Goal: Find contact information: Find contact information

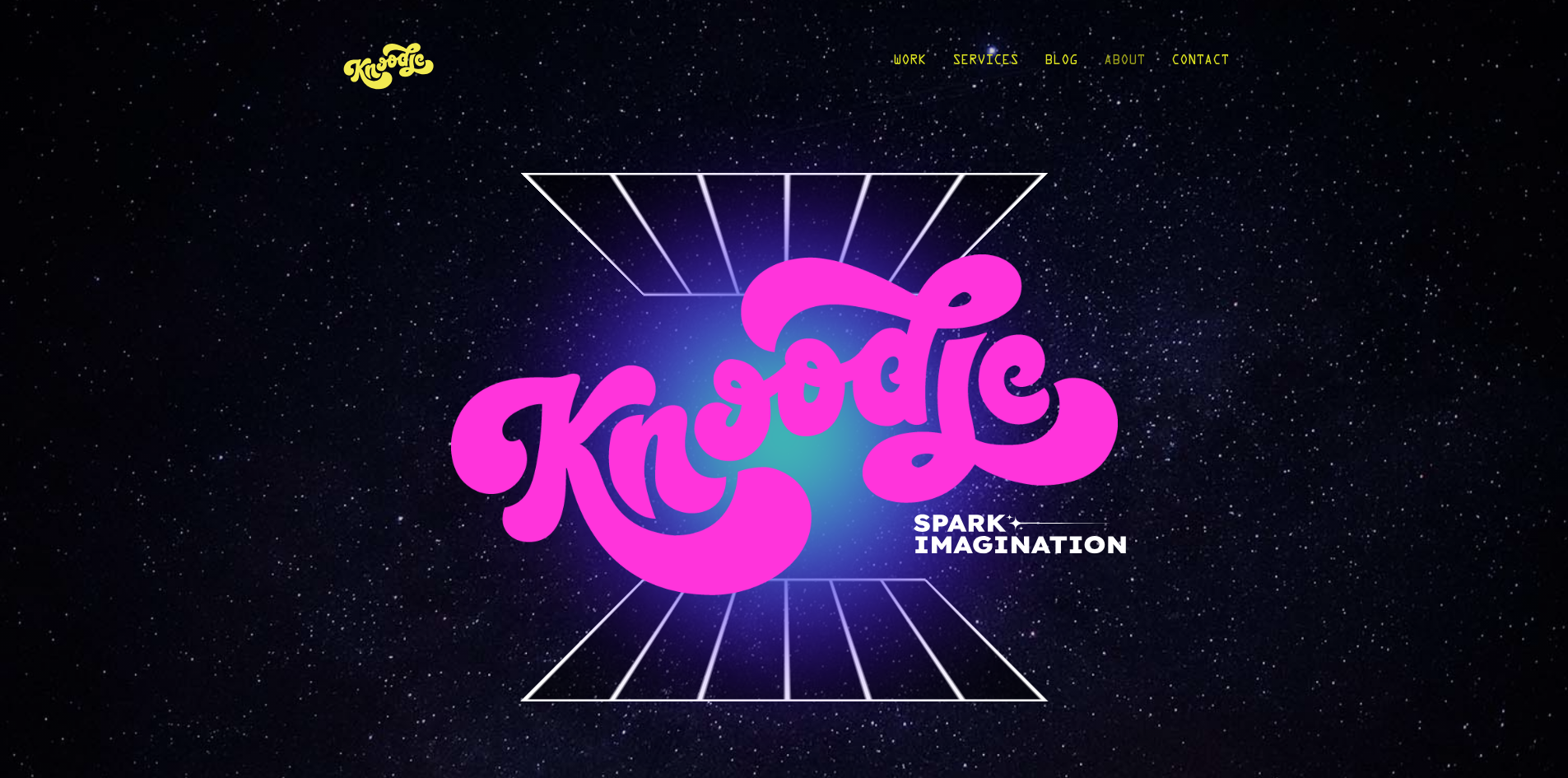
click at [1136, 56] on link "About" at bounding box center [1125, 64] width 41 height 77
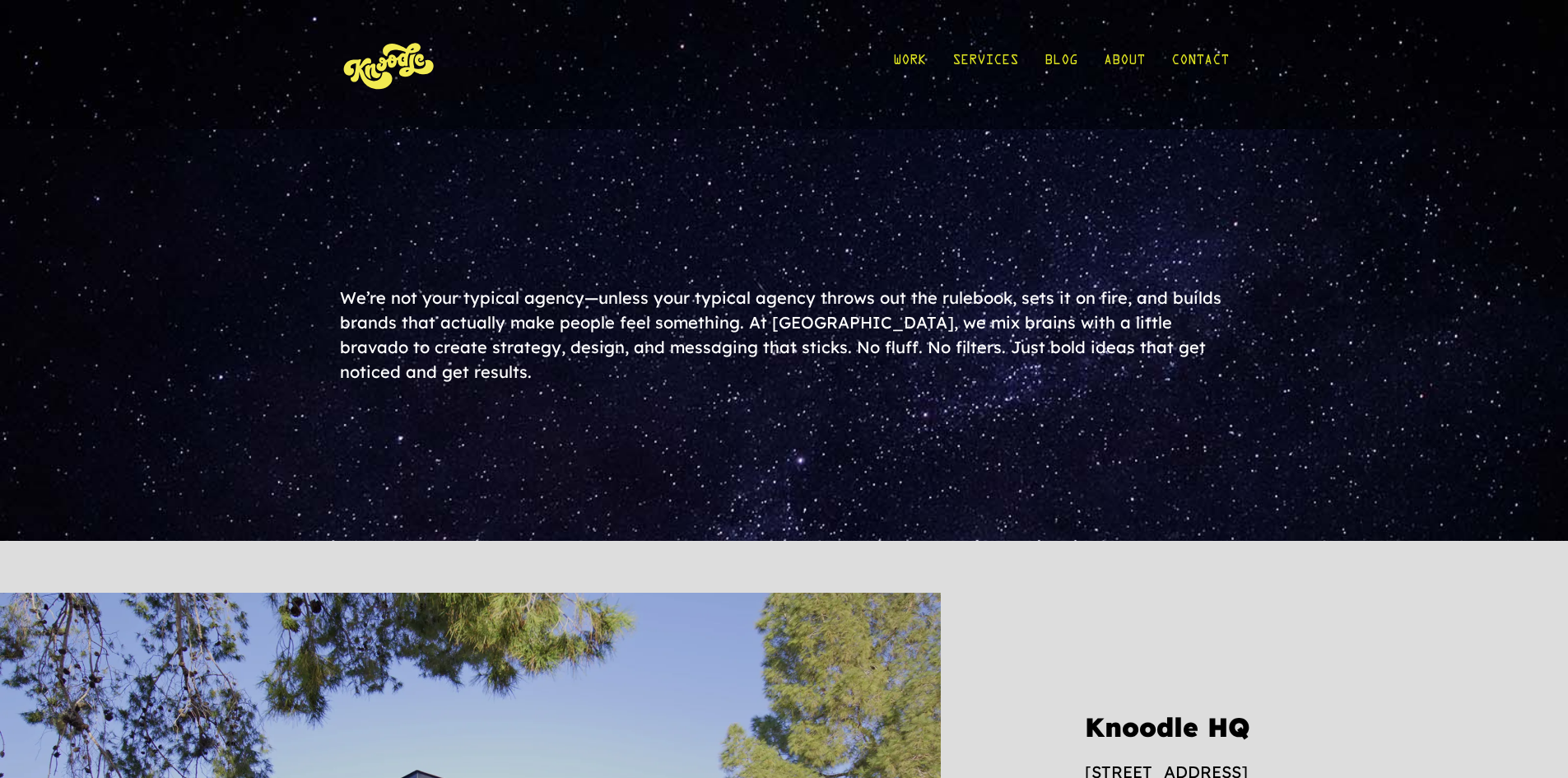
click at [350, 351] on div "We’re not your typical agency—unless your typical agency throws out the ruleboo…" at bounding box center [784, 335] width 889 height 99
click at [700, 339] on div "We’re not your typical agency—unless your typical agency throws out the ruleboo…" at bounding box center [784, 335] width 889 height 99
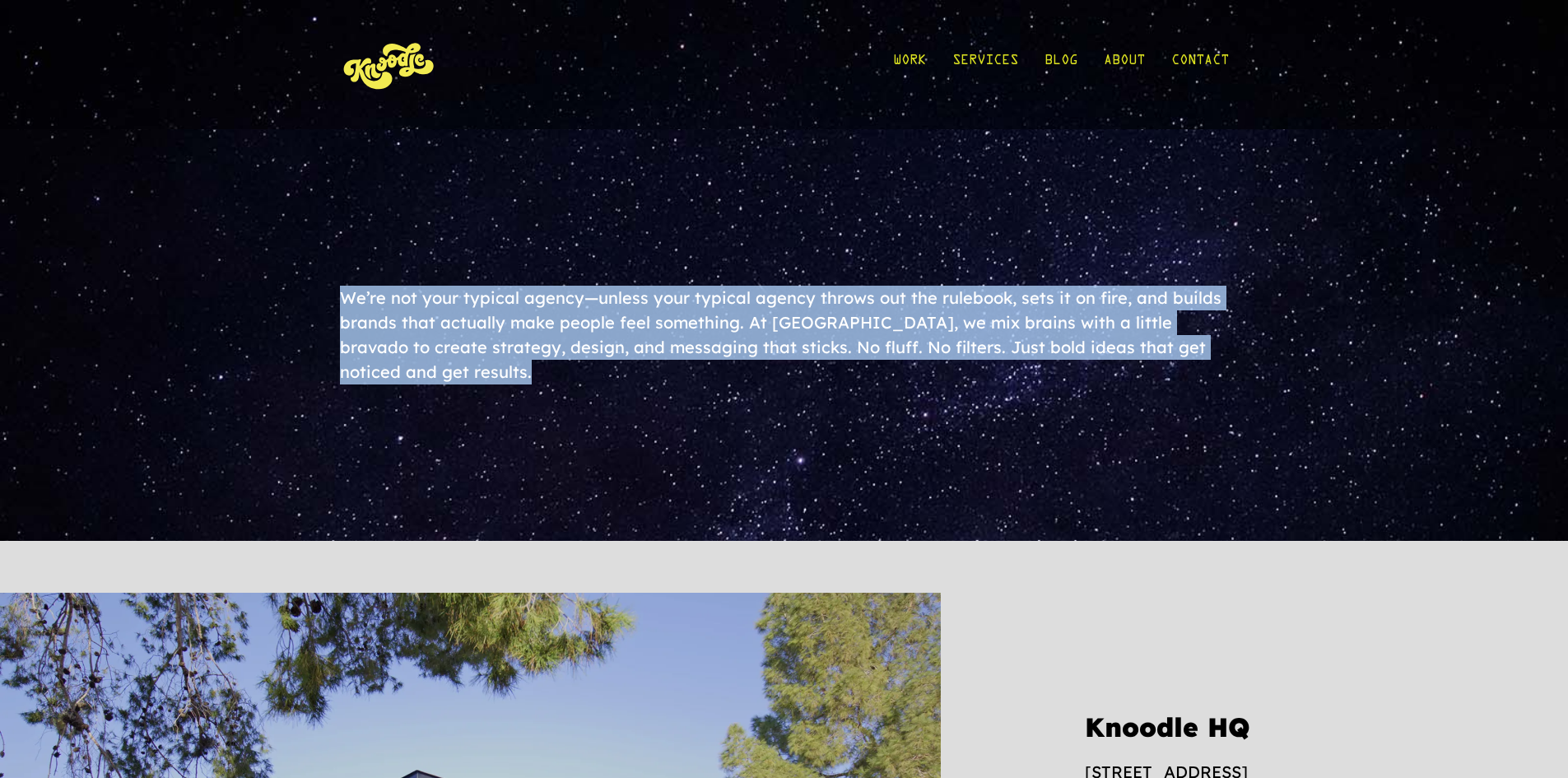
click at [700, 339] on div "We’re not your typical agency—unless your typical agency throws out the ruleboo…" at bounding box center [784, 335] width 889 height 99
copy div "We’re not your typical agency—unless your typical agency throws out the ruleboo…"
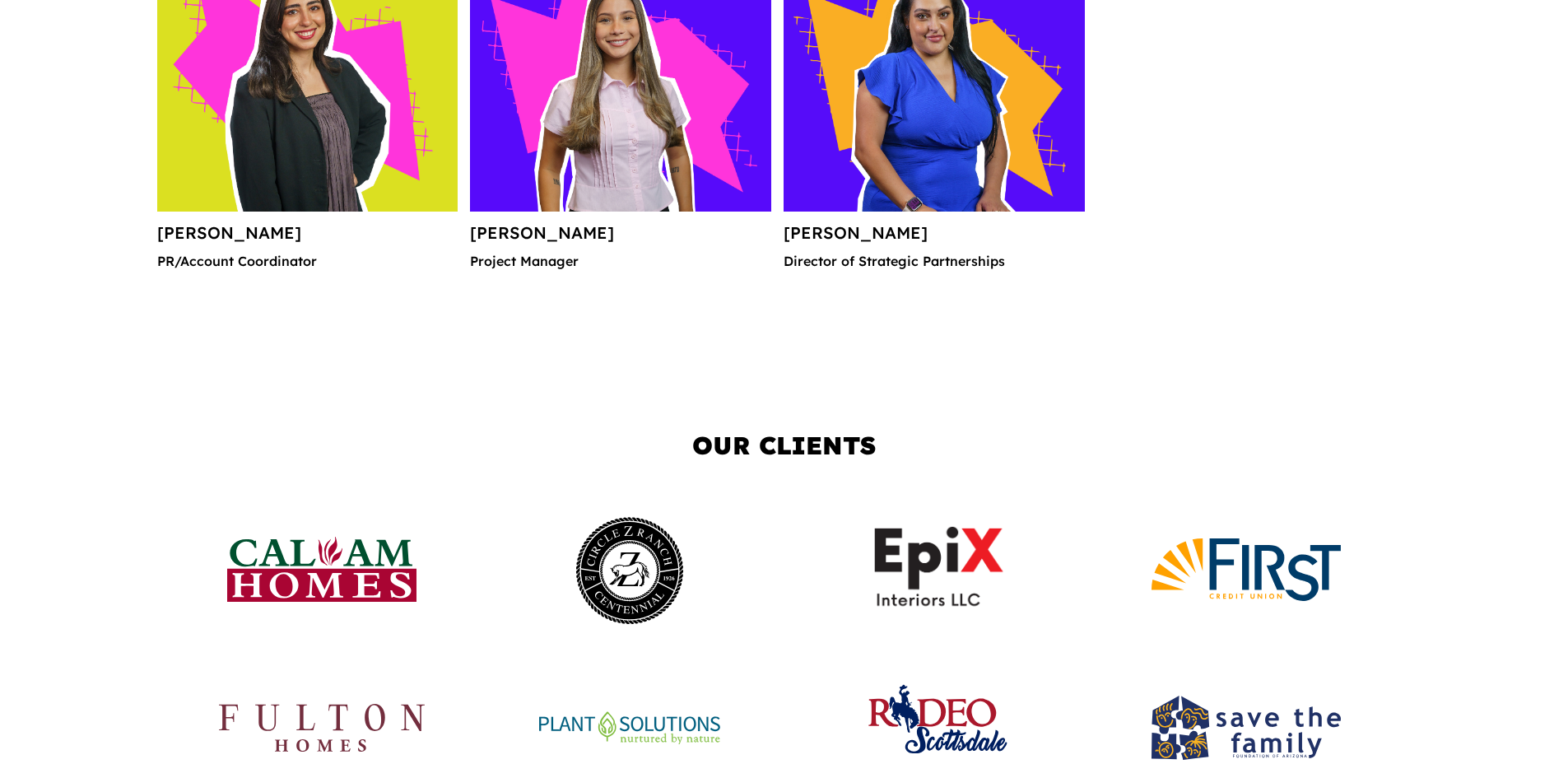
drag, startPoint x: 1390, startPoint y: 386, endPoint x: 1405, endPoint y: 324, distance: 63.8
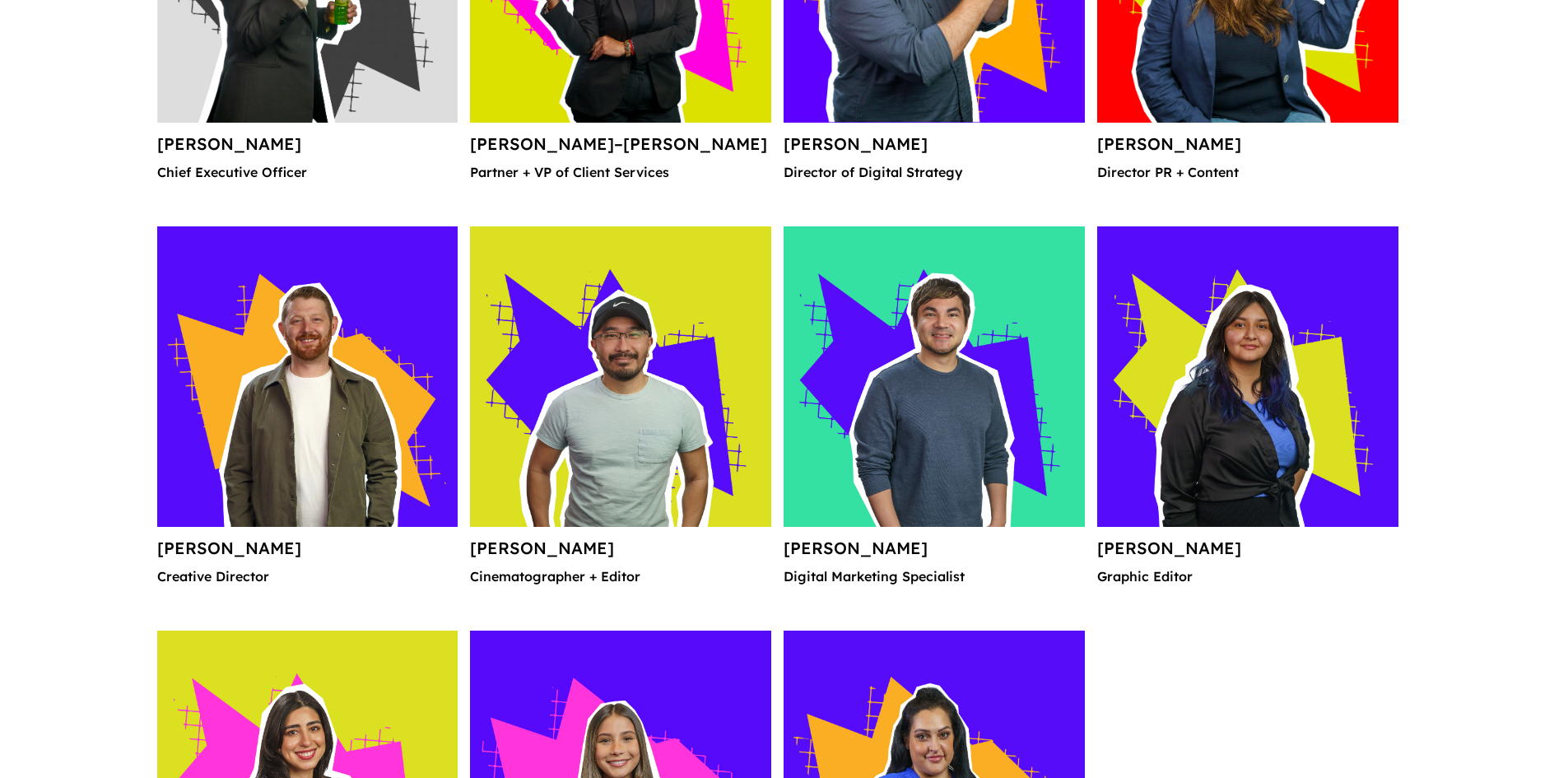
scroll to position [2178, 0]
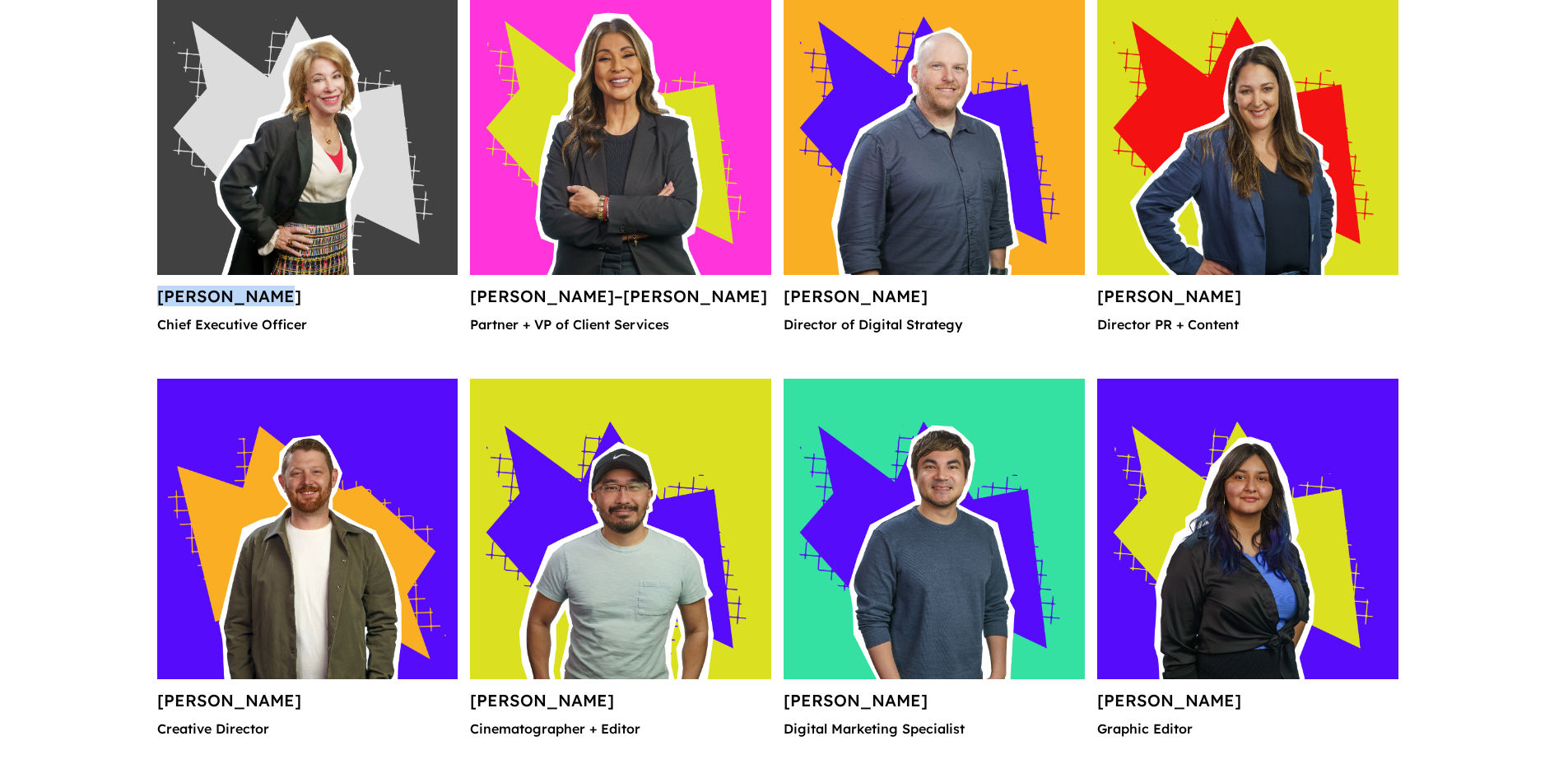
drag, startPoint x: 113, startPoint y: 285, endPoint x: 259, endPoint y: 304, distance: 147.2
click at [259, 304] on div "Our Team [PERSON_NAME] Chief Executive Officer [PERSON_NAME]–[PERSON_NAME] Part…" at bounding box center [784, 545] width 1568 height 1398
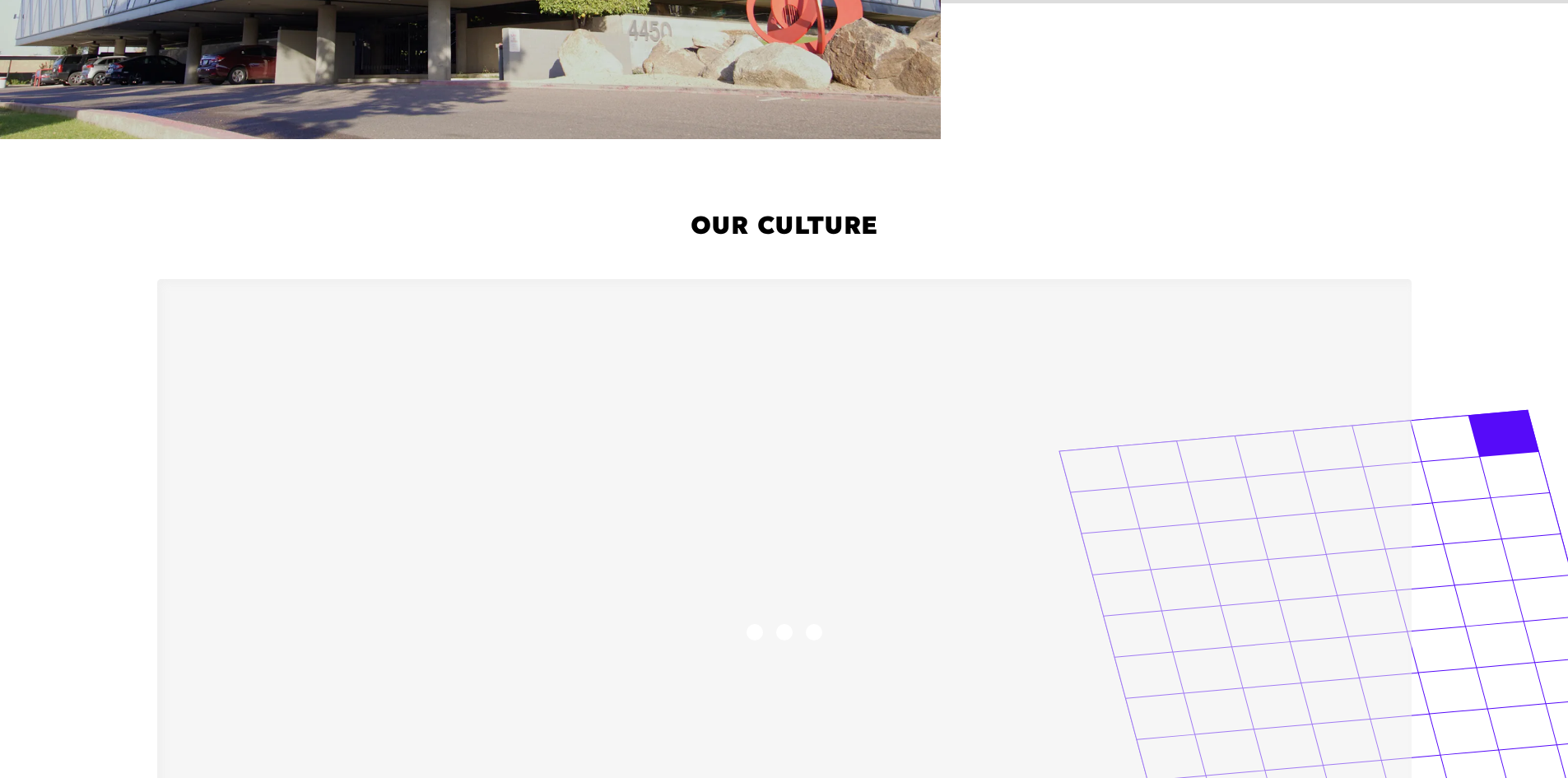
scroll to position [0, 0]
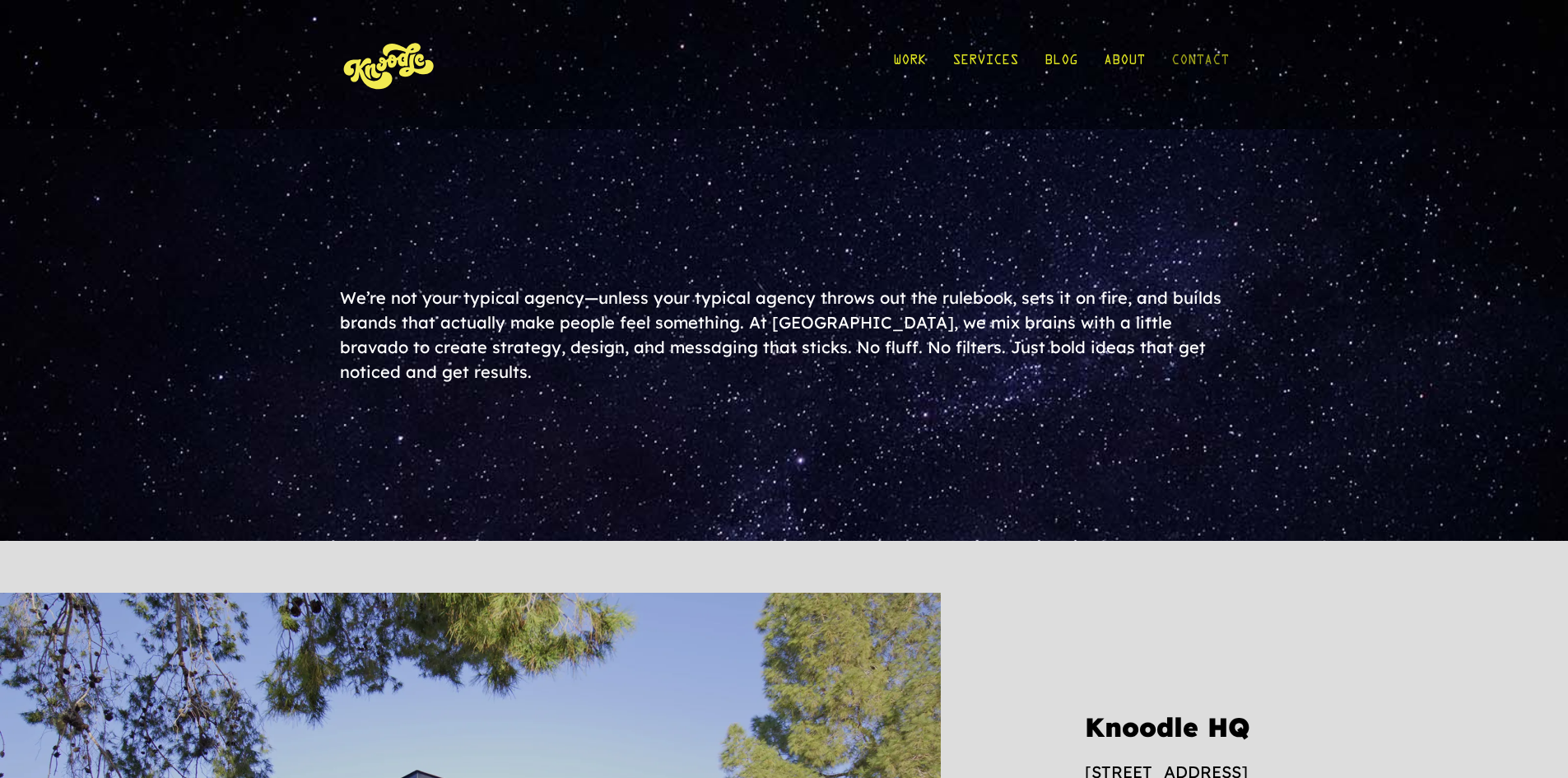
click at [1207, 64] on link "Contact" at bounding box center [1200, 64] width 58 height 77
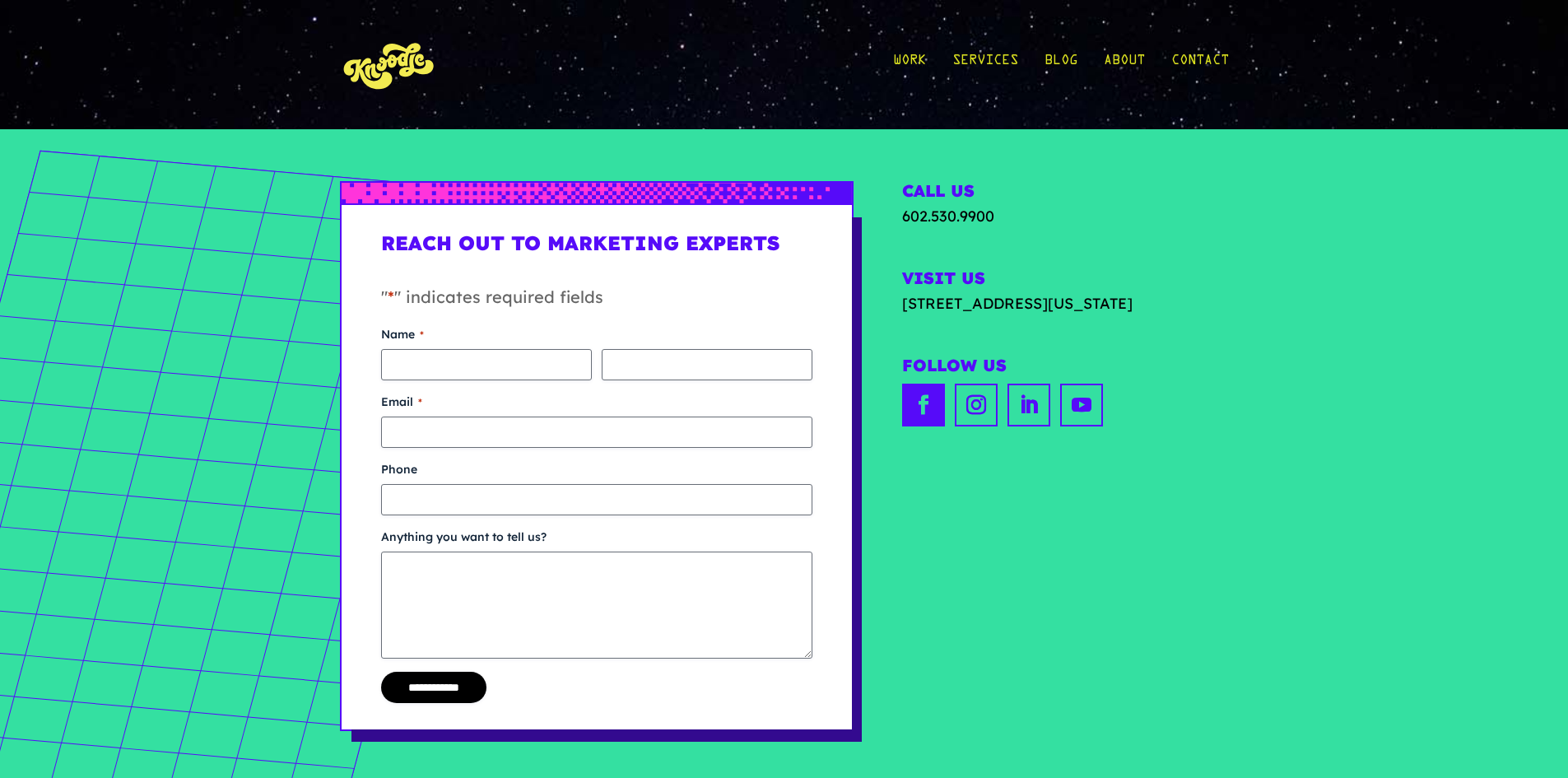
drag, startPoint x: 915, startPoint y: 422, endPoint x: 1049, endPoint y: 427, distance: 134.1
click at [1199, 64] on link "Contact" at bounding box center [1200, 64] width 58 height 77
click at [1132, 59] on link "About" at bounding box center [1125, 64] width 41 height 77
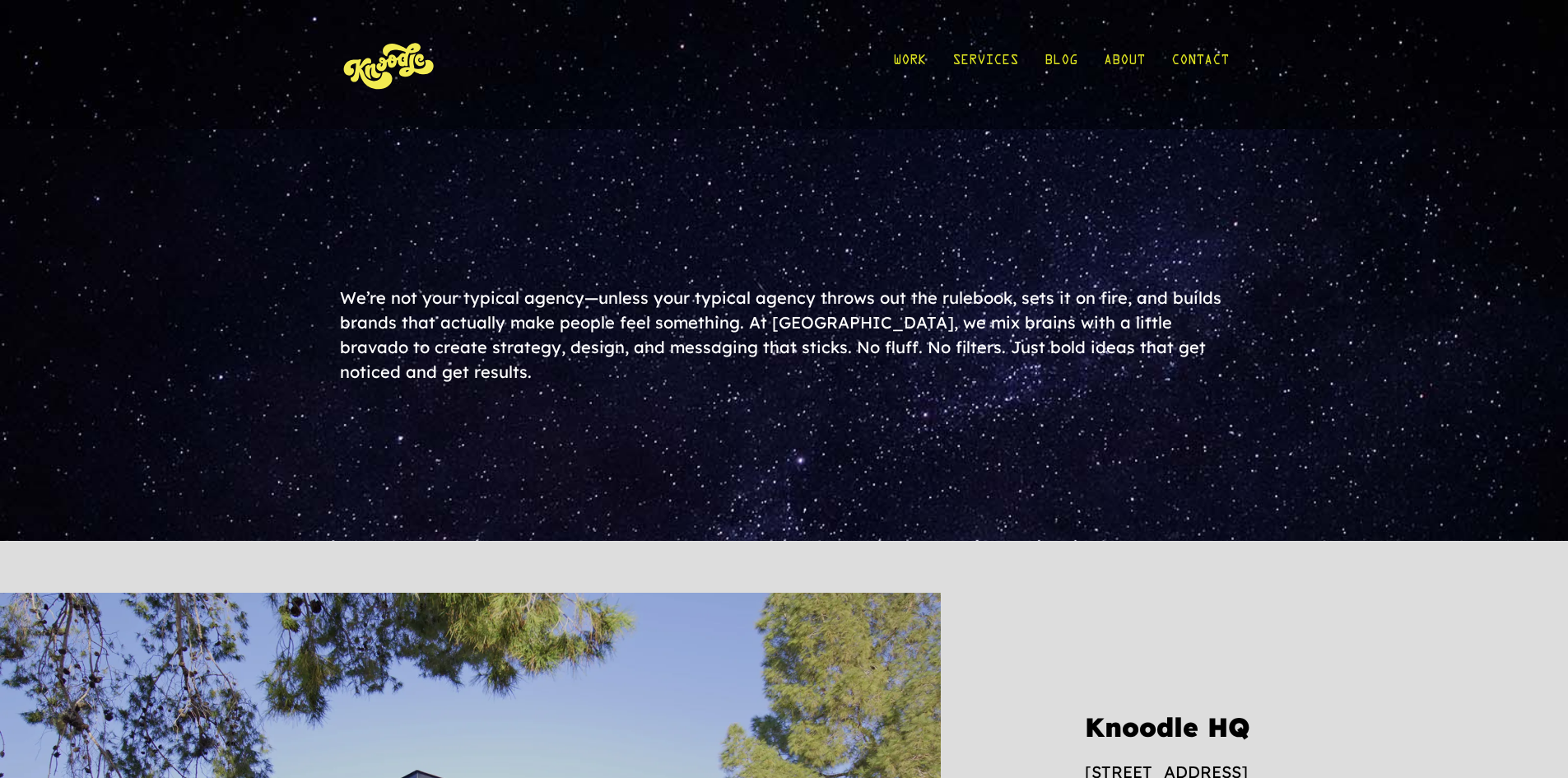
drag, startPoint x: 312, startPoint y: 158, endPoint x: 330, endPoint y: 325, distance: 168.0
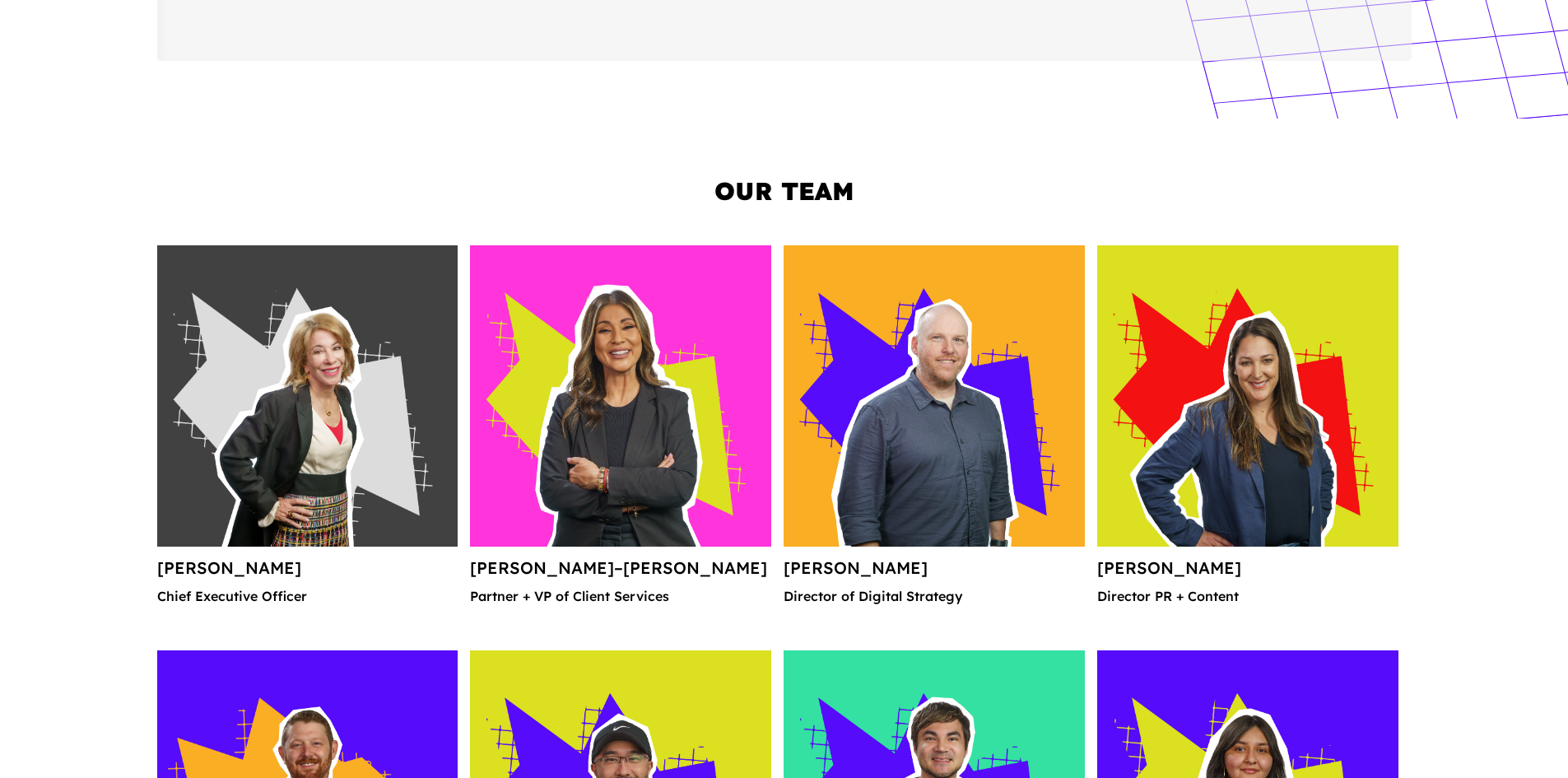
scroll to position [2042, 0]
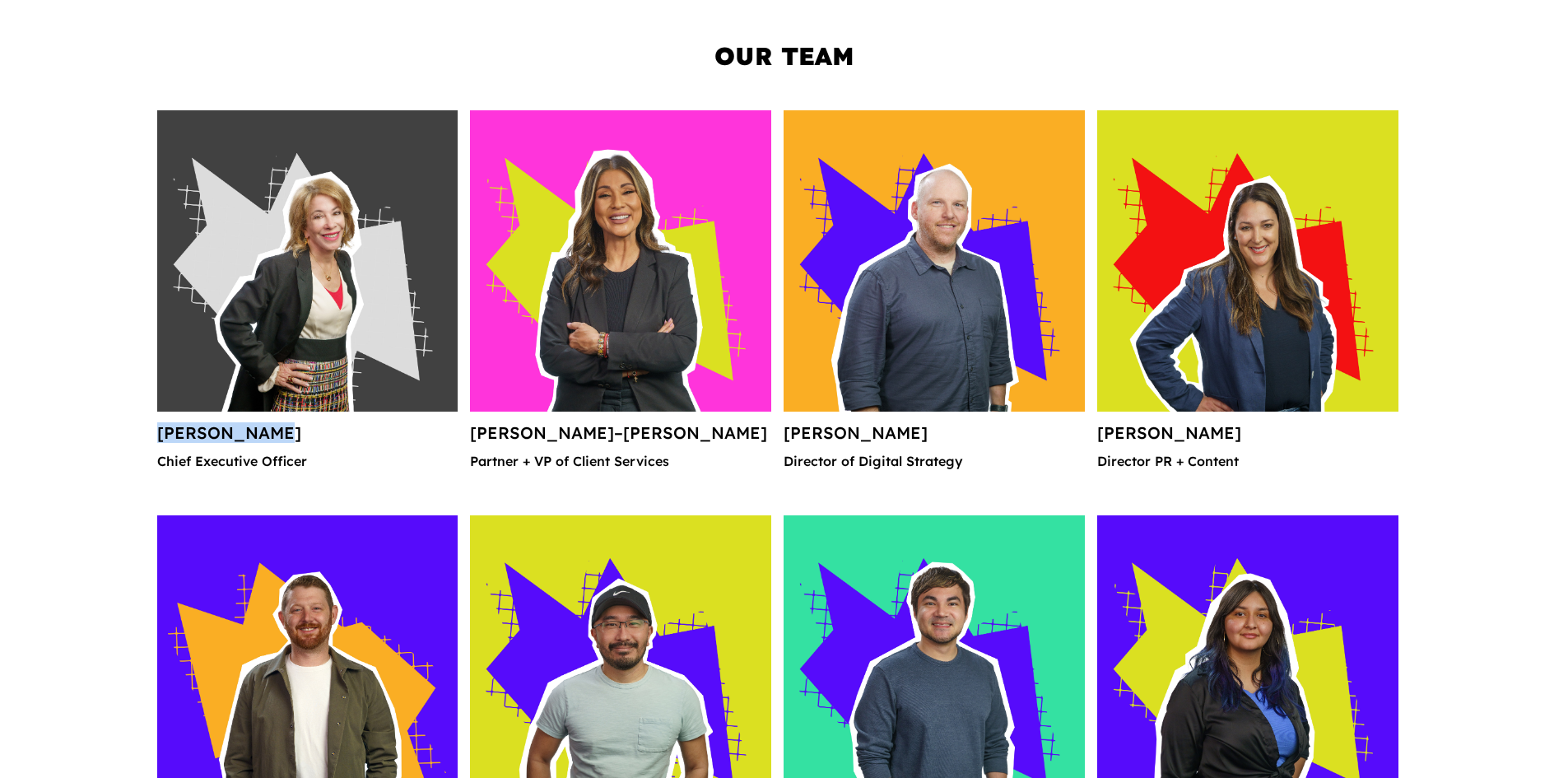
drag, startPoint x: 118, startPoint y: 413, endPoint x: 263, endPoint y: 431, distance: 146.1
click at [263, 431] on div "Our Team [PERSON_NAME] Chief Executive Officer [PERSON_NAME]–[PERSON_NAME] Part…" at bounding box center [784, 682] width 1568 height 1398
copy h4 "[PERSON_NAME]"
